Goal: Information Seeking & Learning: Learn about a topic

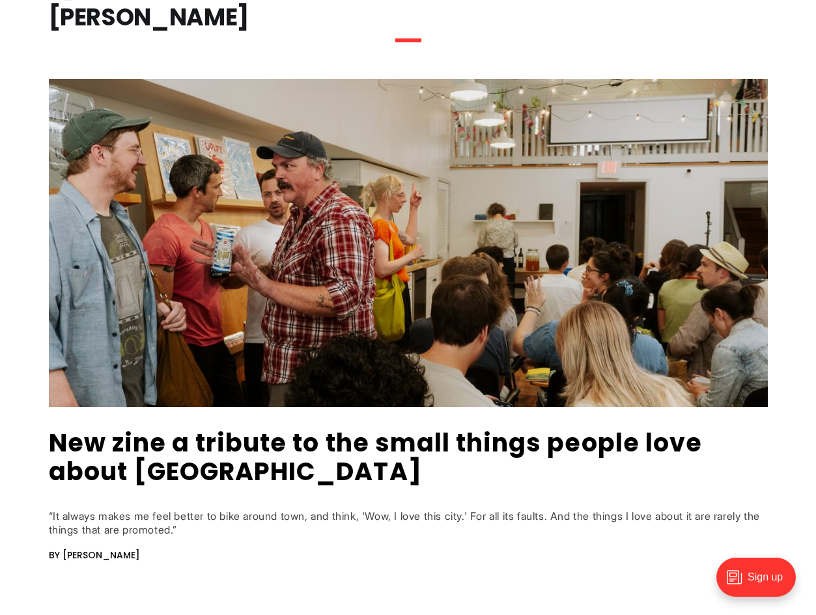
scroll to position [162, 0]
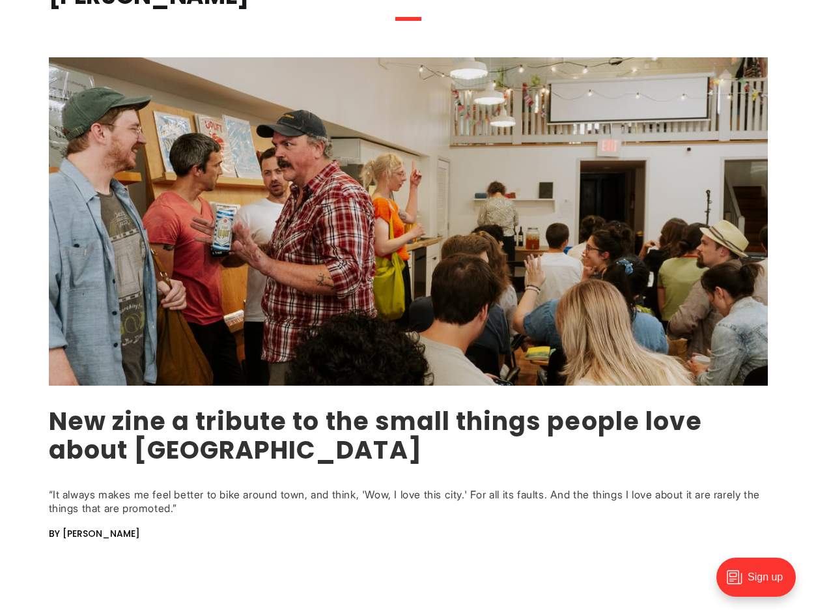
click at [160, 434] on link "New zine a tribute to the small things people love about Richmond" at bounding box center [376, 435] width 654 height 63
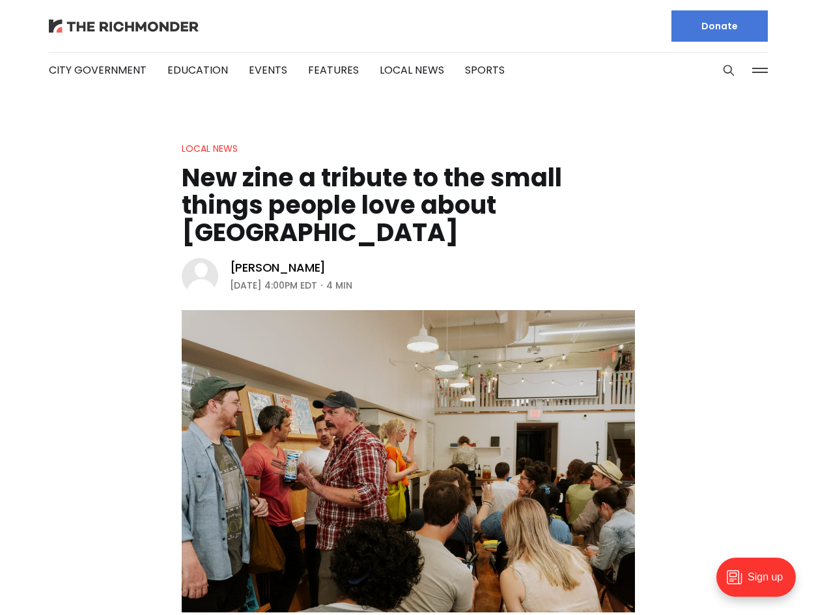
click at [166, 30] on img at bounding box center [124, 26] width 150 height 13
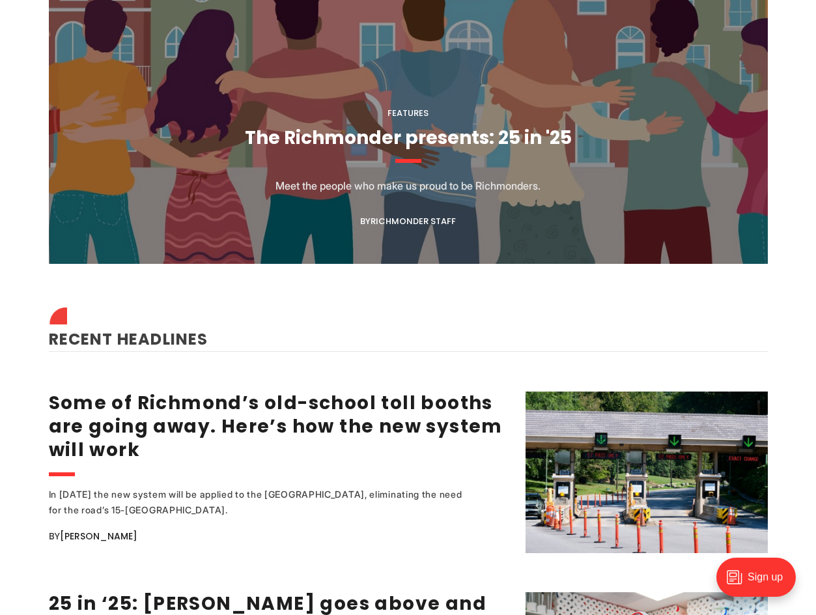
scroll to position [1351, 0]
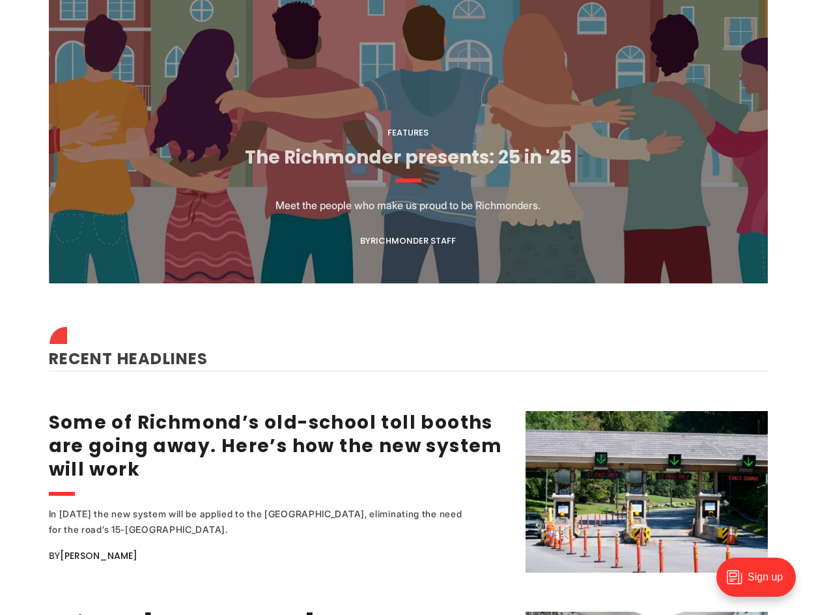
click at [316, 156] on link "The Richmonder presents: 25 in '25" at bounding box center [408, 157] width 327 height 25
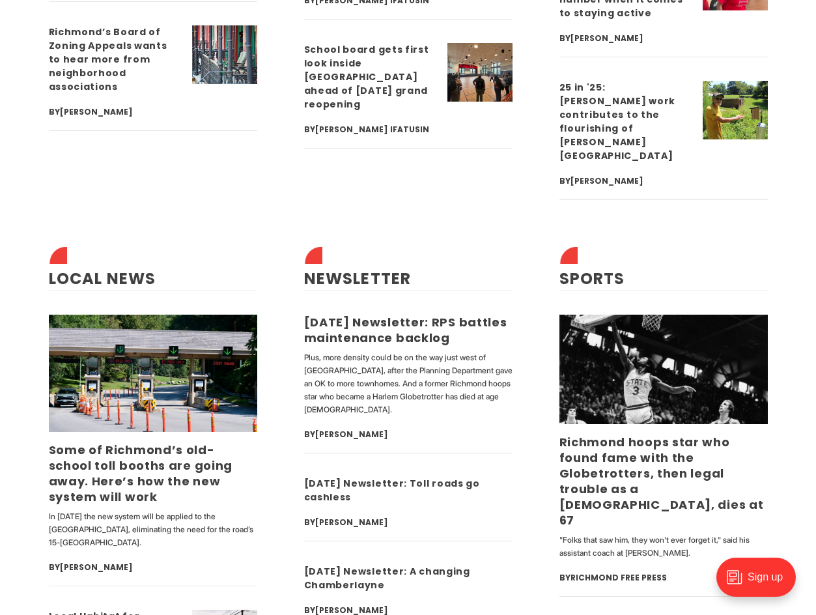
scroll to position [3936, 0]
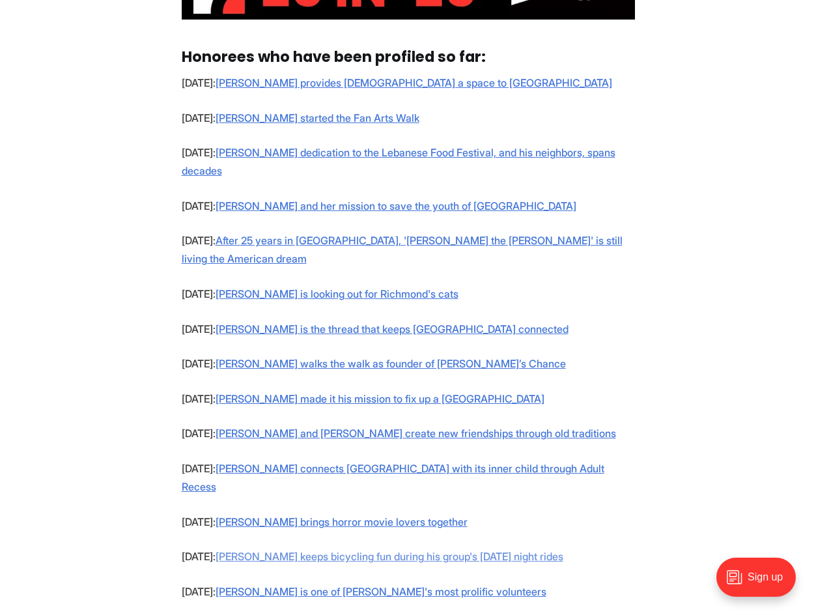
scroll to position [864, 0]
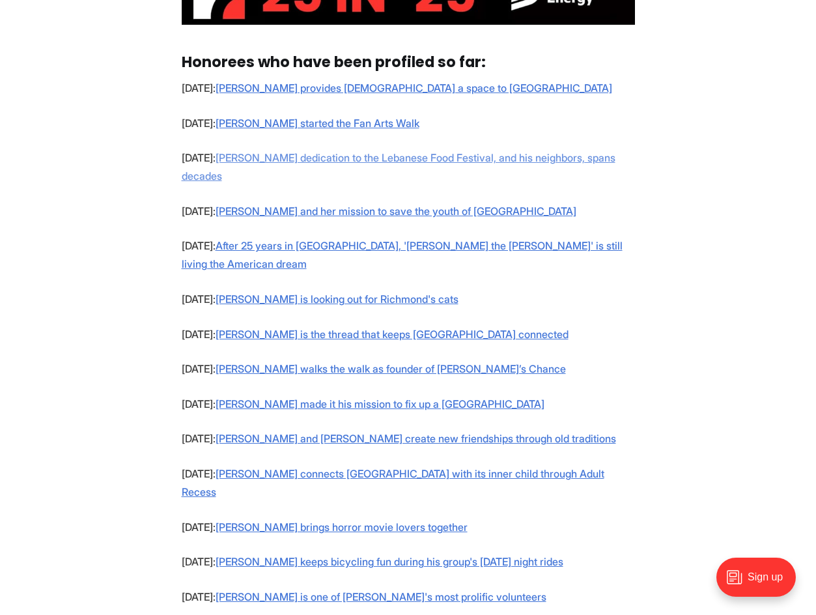
click at [249, 176] on link "Ed Shibley's dedication to the Lebanese Food Festival, and his neighbors, spans…" at bounding box center [399, 166] width 434 height 31
click at [288, 262] on link "After 25 years in Richmond, 'Eddy the barber' is still living the American dream" at bounding box center [402, 254] width 441 height 31
click at [282, 330] on link "Emily McMillen is the thread that keeps Woodland Heights connected" at bounding box center [392, 334] width 353 height 13
click at [279, 371] on link "Kate Mardigian walks the walk as founder of Jacob’s Chance" at bounding box center [391, 368] width 350 height 13
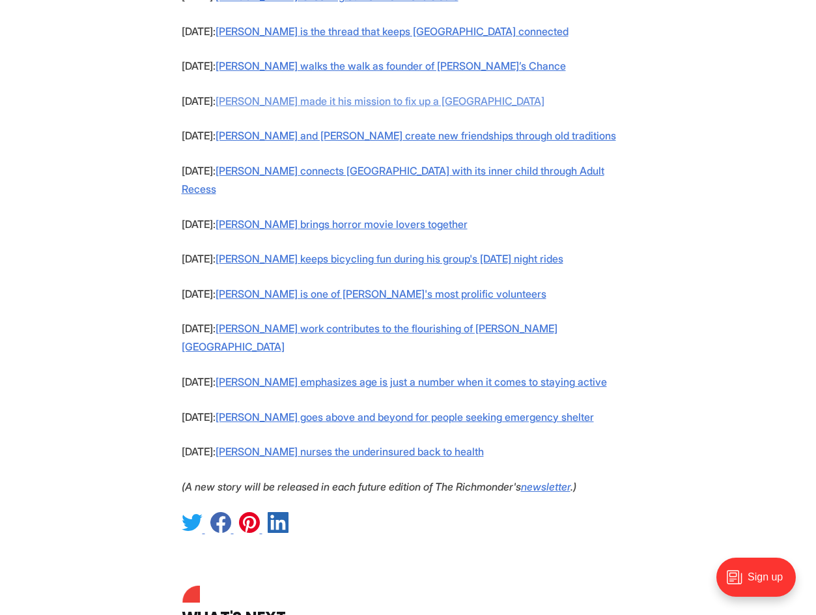
scroll to position [1168, 0]
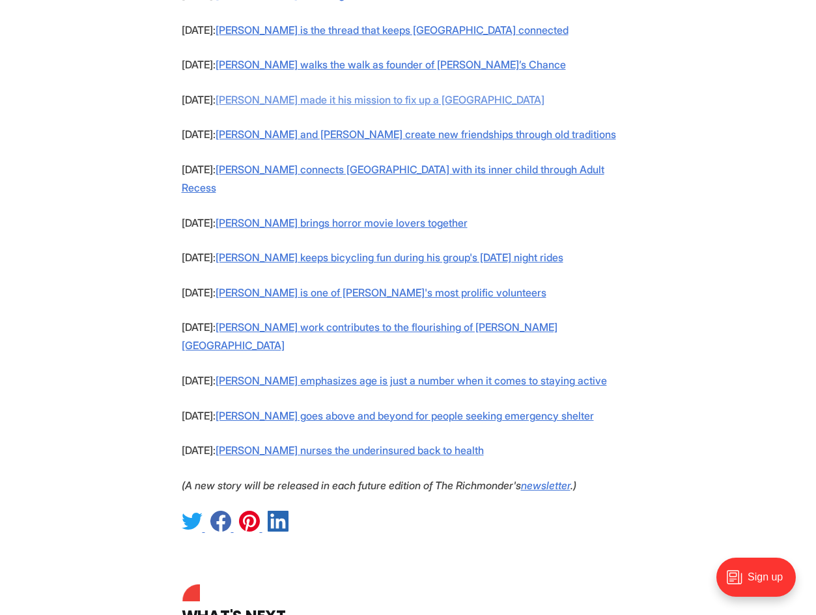
click at [318, 100] on link "Bob Argabright made it his mission to fix up a South Richmond park" at bounding box center [380, 99] width 329 height 13
click at [299, 135] on link "Brian Bills and Michaela Ross create new friendships through old traditions" at bounding box center [416, 134] width 401 height 13
click at [272, 251] on link "Keith Ramsey keeps bicycling fun during his group's Monday night rides" at bounding box center [390, 257] width 348 height 13
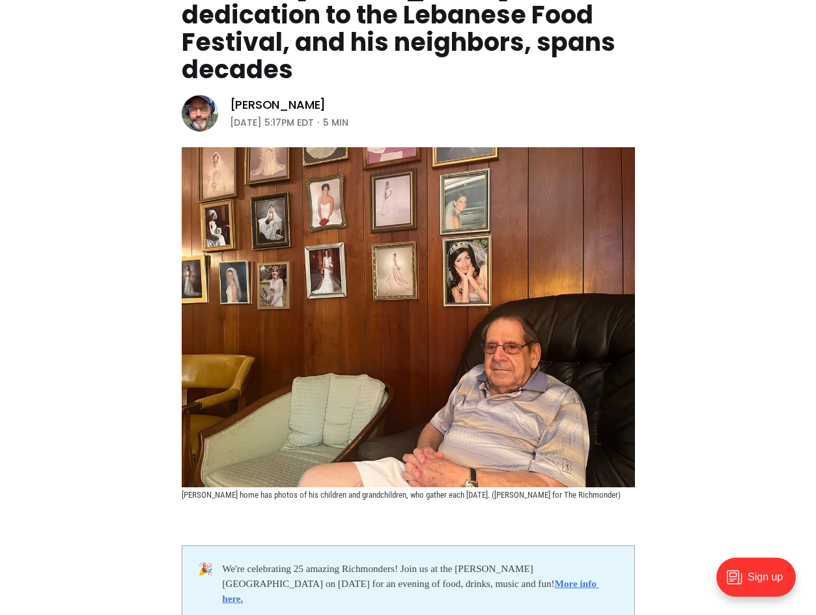
scroll to position [276, 0]
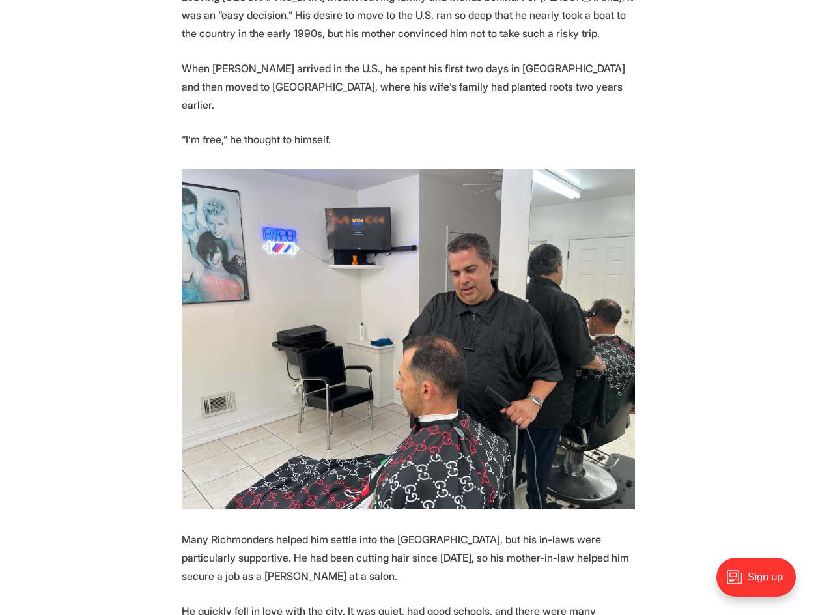
scroll to position [1313, 0]
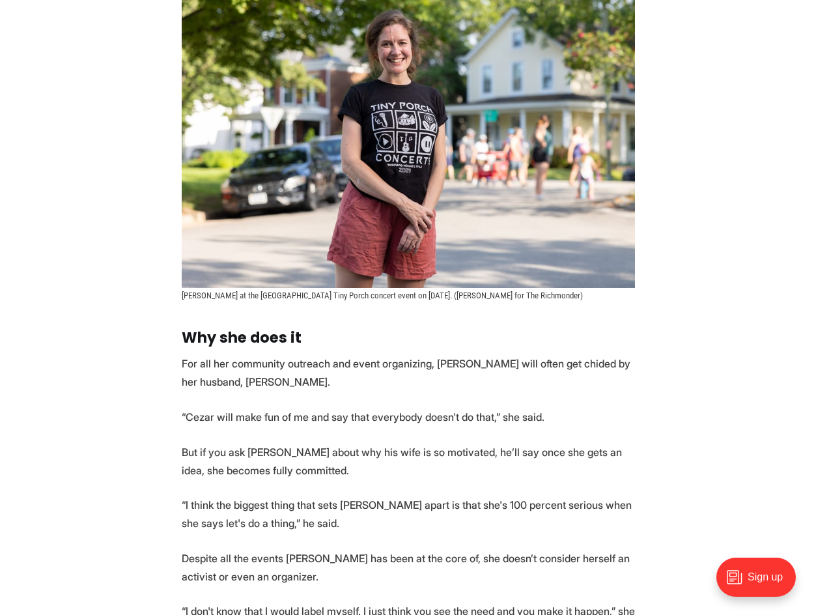
scroll to position [3013, 0]
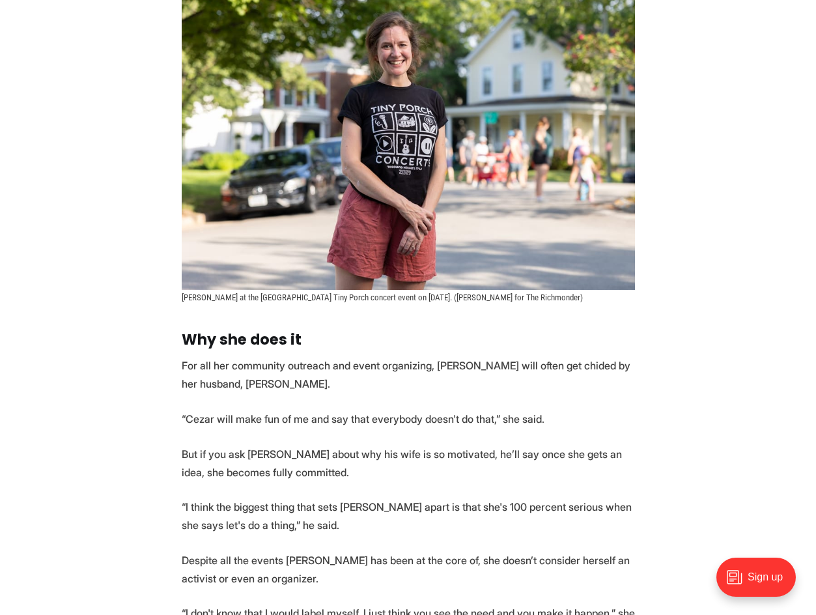
click at [409, 232] on img at bounding box center [408, 139] width 453 height 302
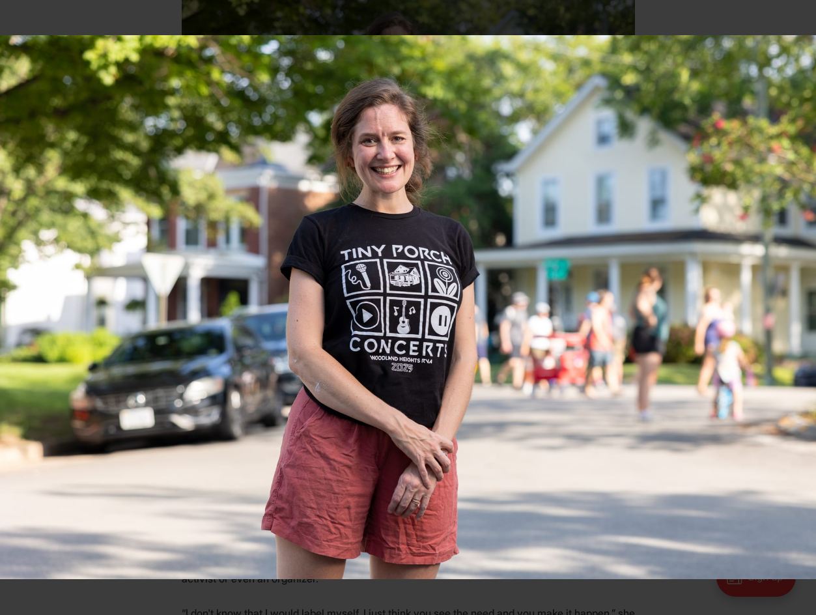
click at [391, 144] on img at bounding box center [408, 307] width 816 height 544
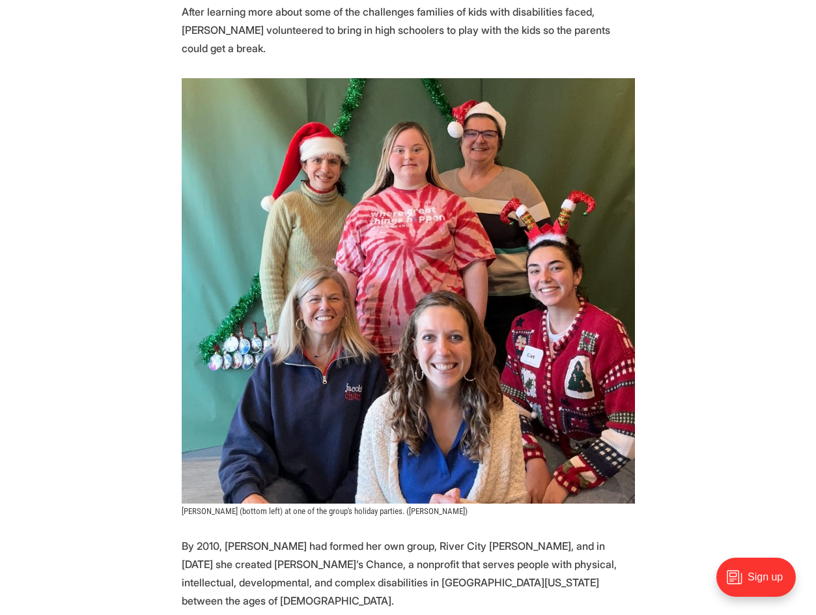
scroll to position [984, 0]
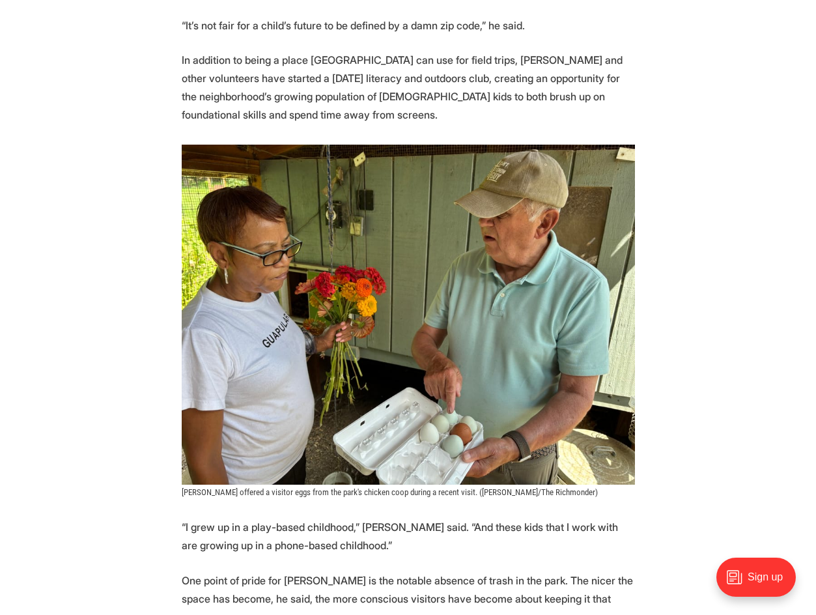
scroll to position [1654, 0]
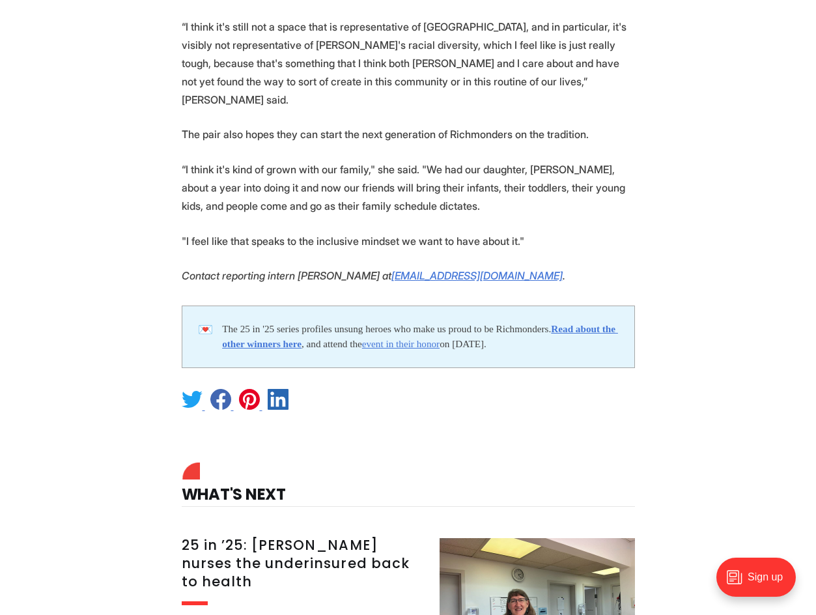
scroll to position [2475, 0]
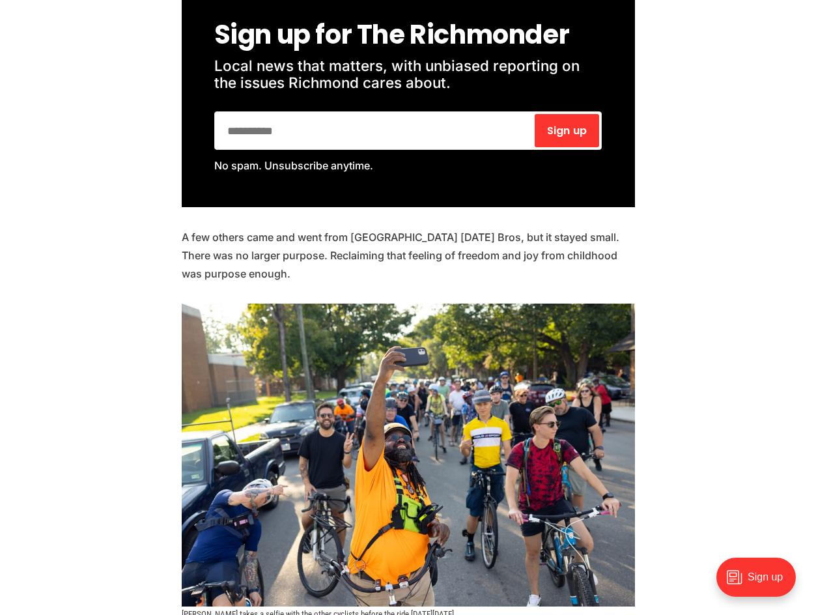
scroll to position [1678, 0]
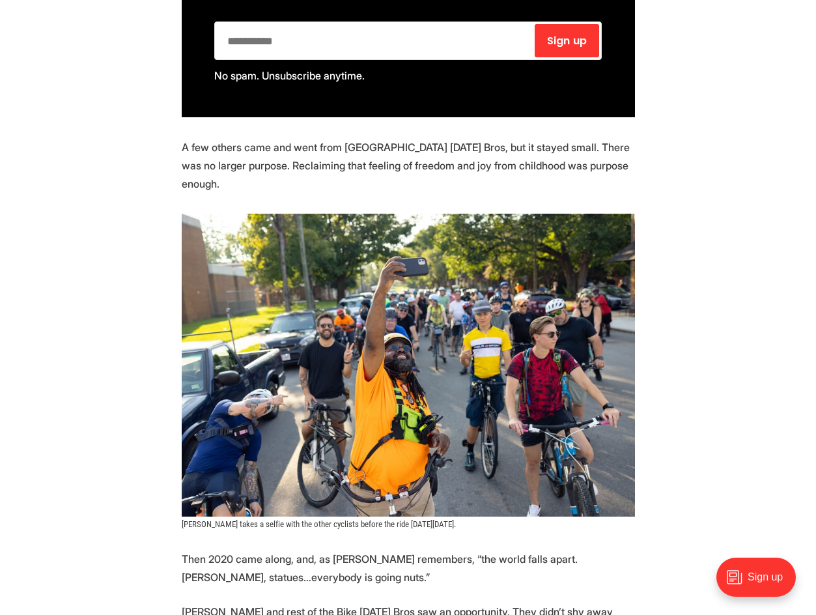
click at [371, 285] on img at bounding box center [408, 365] width 453 height 302
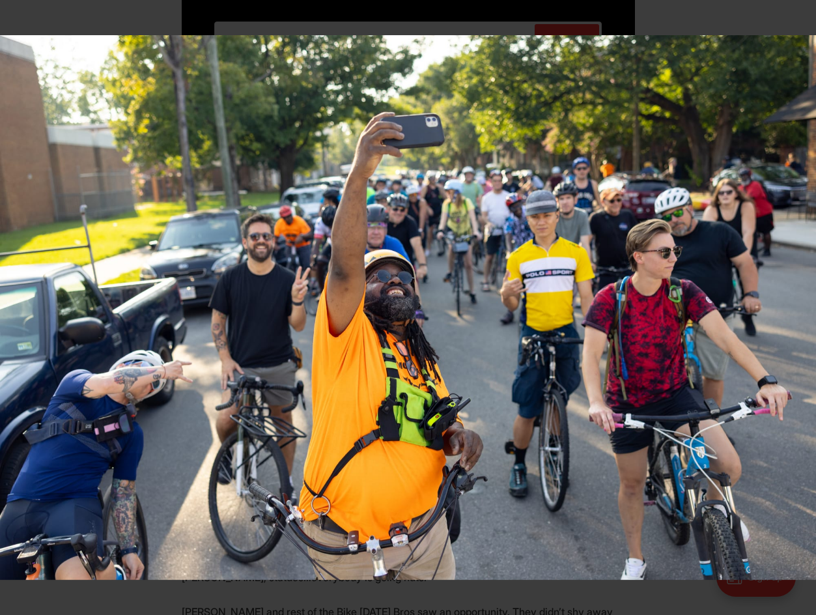
click at [371, 285] on img at bounding box center [408, 307] width 816 height 544
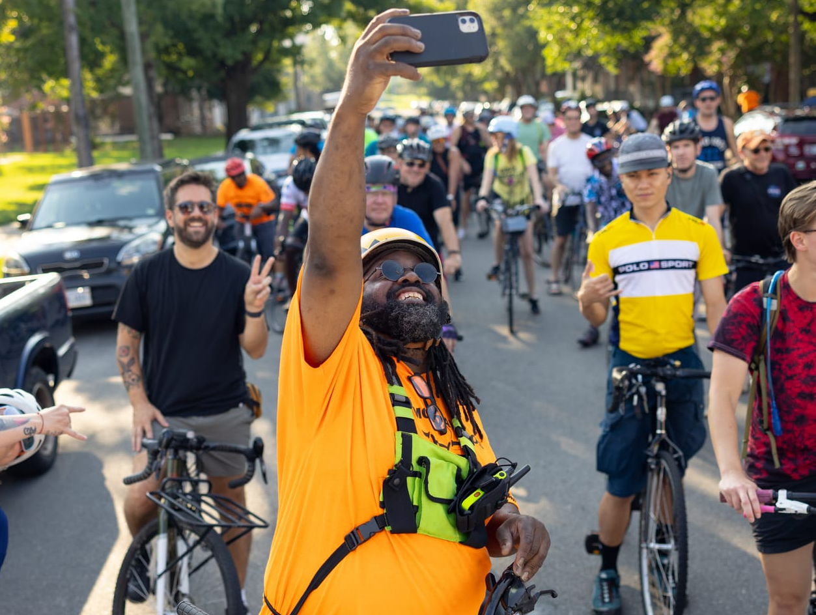
click at [371, 285] on img at bounding box center [430, 320] width 1303 height 869
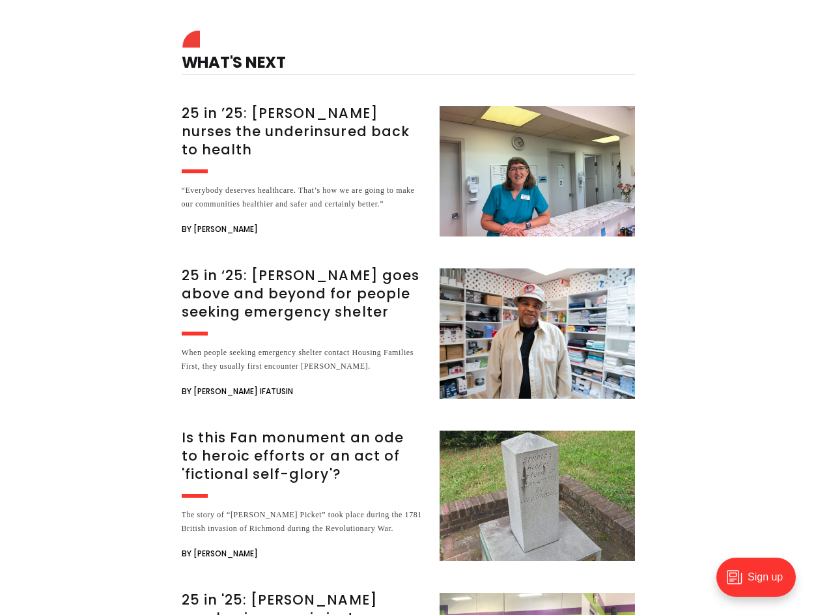
scroll to position [4196, 0]
